Goal: Check status: Check status

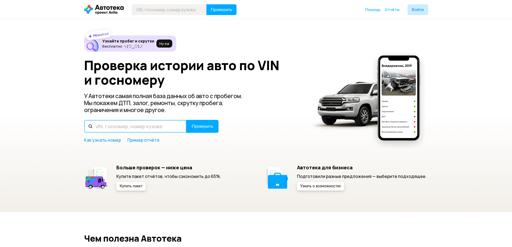
click at [116, 125] on input "text" at bounding box center [135, 126] width 102 height 13
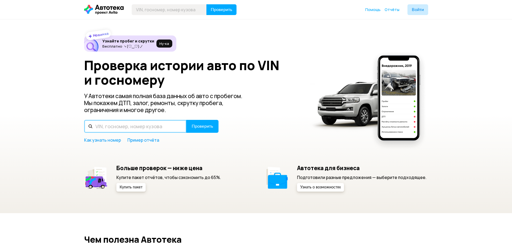
click at [116, 125] on input "text" at bounding box center [135, 126] width 102 height 13
type input "[PERSON_NAME]"
type input "TP12035050"
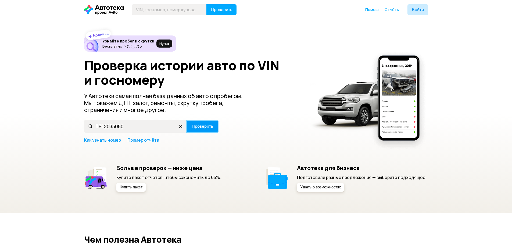
click at [202, 127] on span "Проверить" at bounding box center [203, 126] width 22 height 4
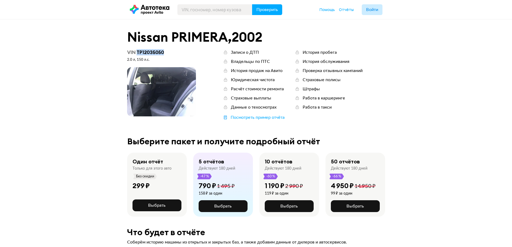
drag, startPoint x: 168, startPoint y: 51, endPoint x: 137, endPoint y: 54, distance: 30.8
click at [137, 54] on div "VIN TP12035050" at bounding box center [161, 52] width 69 height 6
copy div "TP12035050"
